Goal: Task Accomplishment & Management: Complete application form

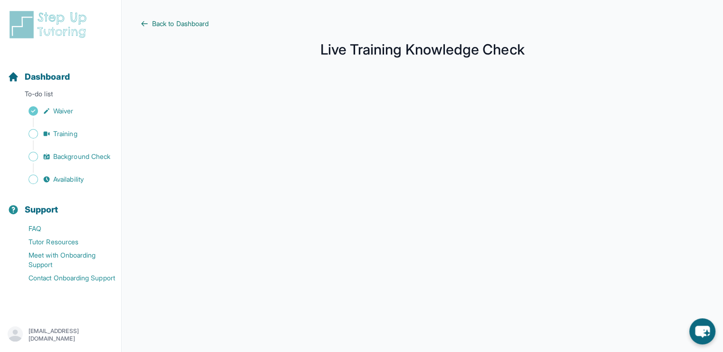
click at [143, 20] on icon at bounding box center [145, 24] width 8 height 8
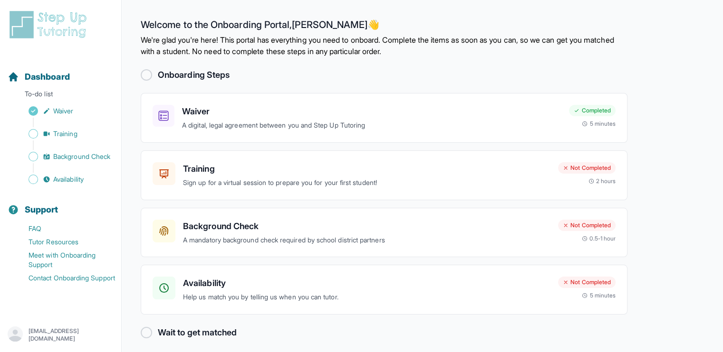
scroll to position [5, 0]
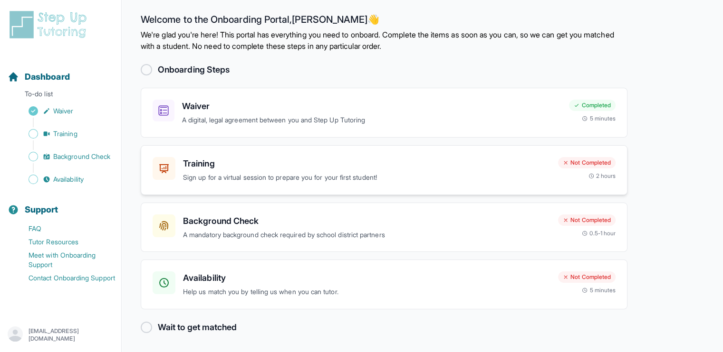
click at [345, 167] on h3 "Training" at bounding box center [366, 163] width 367 height 13
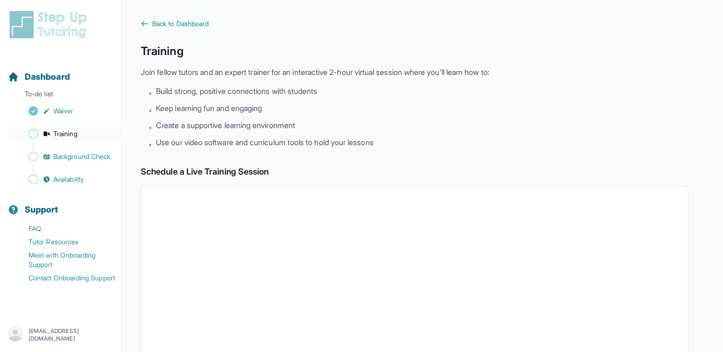
click at [63, 134] on span "Training" at bounding box center [65, 134] width 24 height 10
click at [152, 22] on span "Back to Dashboard" at bounding box center [180, 24] width 57 height 10
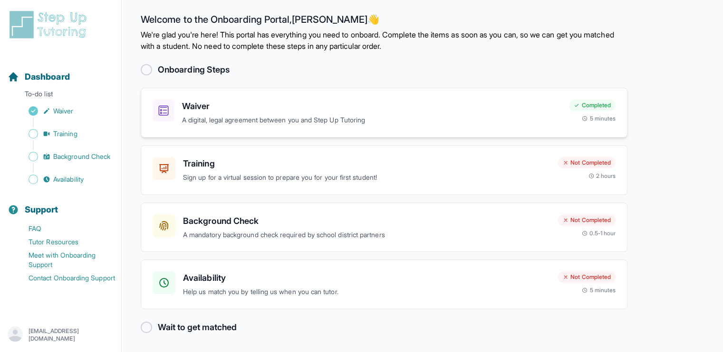
scroll to position [4, 0]
click at [287, 225] on h3 "Background Check" at bounding box center [366, 222] width 367 height 13
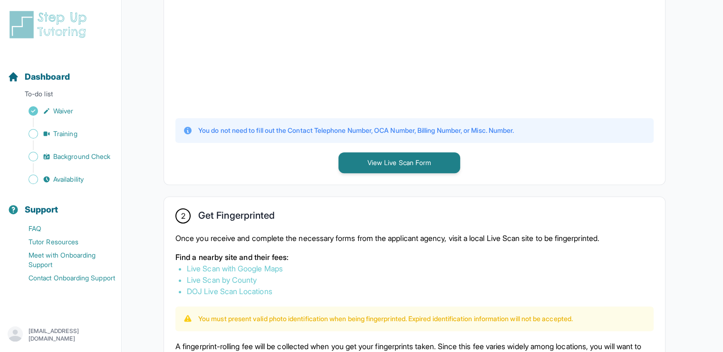
scroll to position [357, 0]
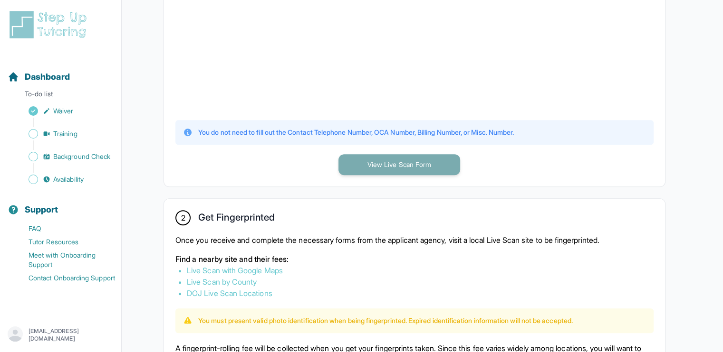
click at [422, 171] on button "View Live Scan Form" at bounding box center [399, 164] width 122 height 21
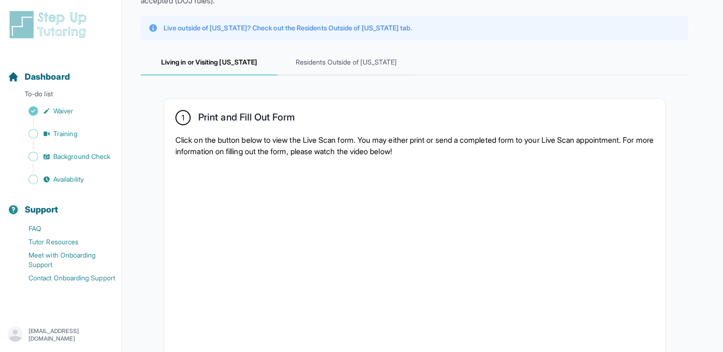
scroll to position [63, 0]
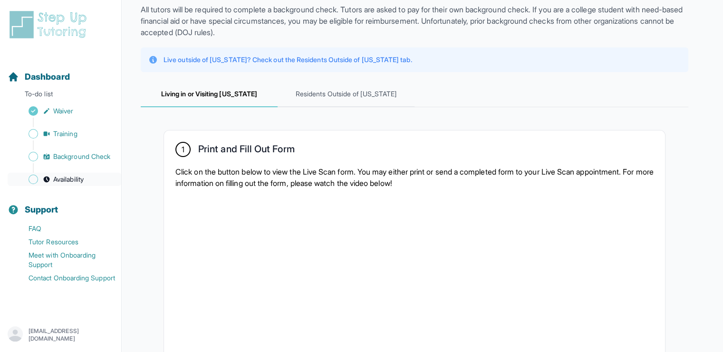
click at [71, 181] on span "Availability" at bounding box center [68, 180] width 30 height 10
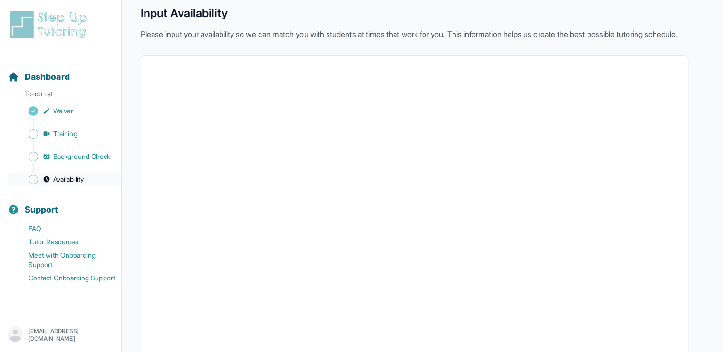
scroll to position [63, 0]
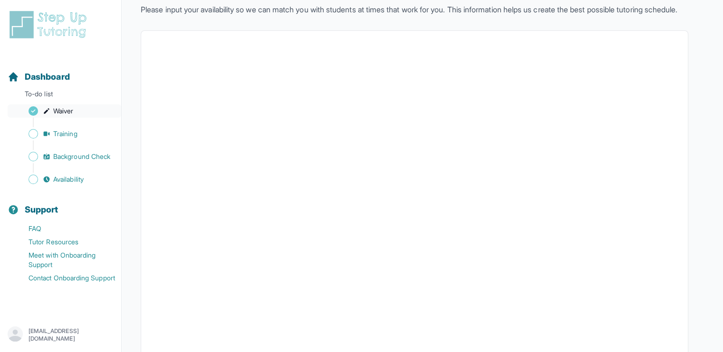
click at [67, 117] on link "Waiver" at bounding box center [65, 111] width 114 height 13
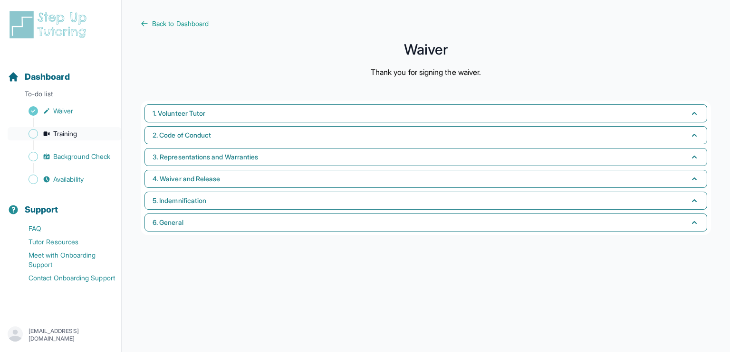
click at [76, 139] on link "Training" at bounding box center [65, 133] width 114 height 13
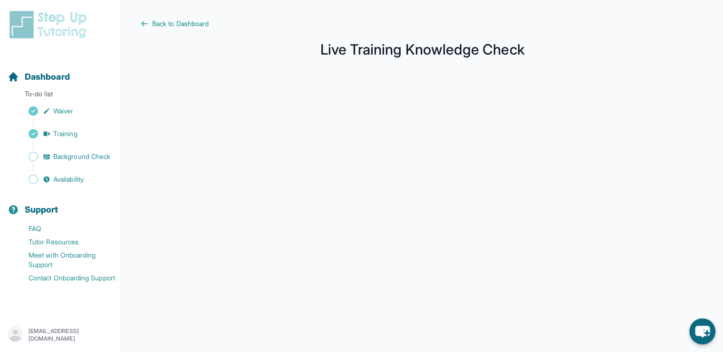
scroll to position [152, 0]
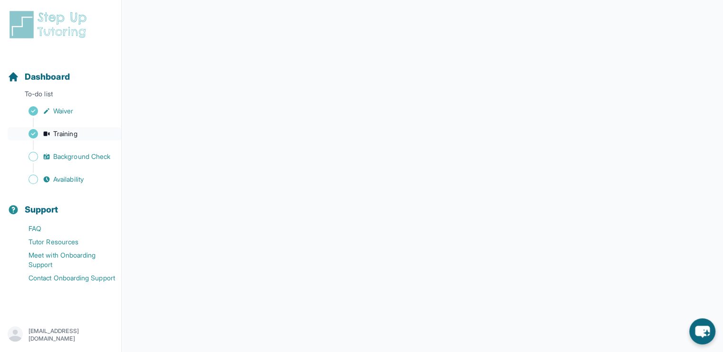
click at [68, 134] on span "Training" at bounding box center [65, 134] width 24 height 10
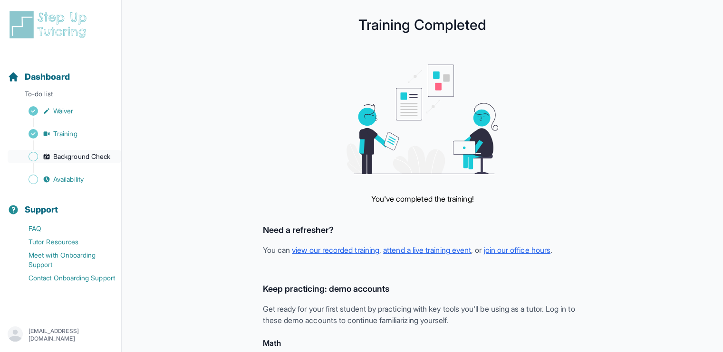
click at [80, 159] on span "Background Check" at bounding box center [81, 157] width 57 height 10
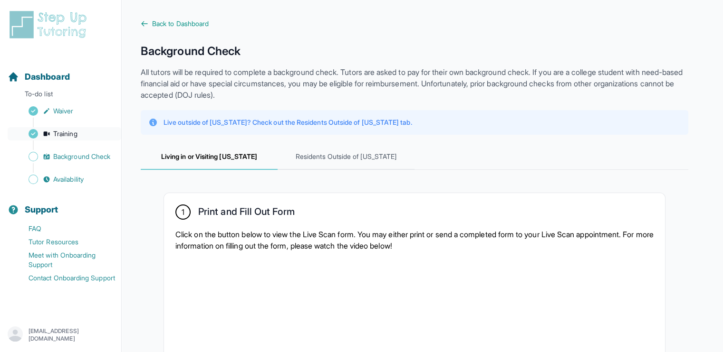
click at [65, 131] on span "Training" at bounding box center [65, 134] width 24 height 10
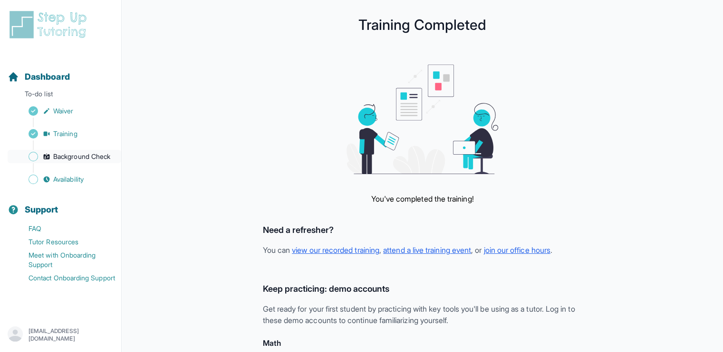
click at [95, 156] on span "Background Check" at bounding box center [81, 157] width 57 height 10
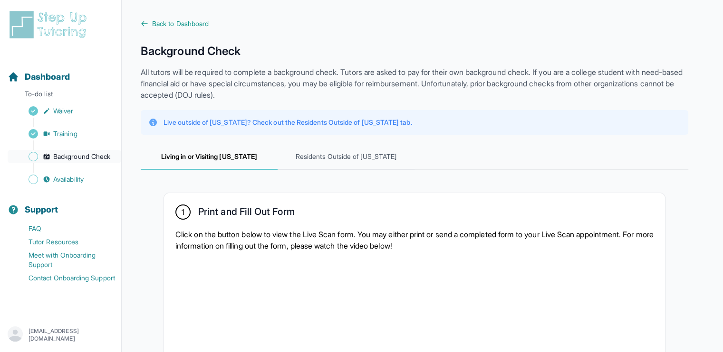
click at [90, 160] on span "Background Check" at bounding box center [81, 157] width 57 height 10
click at [101, 159] on span "Background Check" at bounding box center [81, 157] width 57 height 10
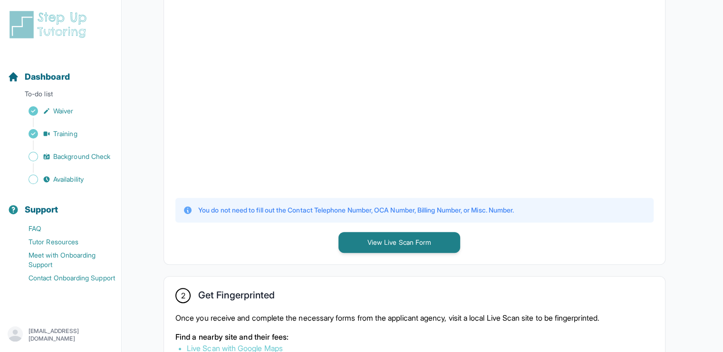
scroll to position [279, 0]
click at [414, 237] on button "View Live Scan Form" at bounding box center [399, 242] width 122 height 21
